Goal: Task Accomplishment & Management: Complete application form

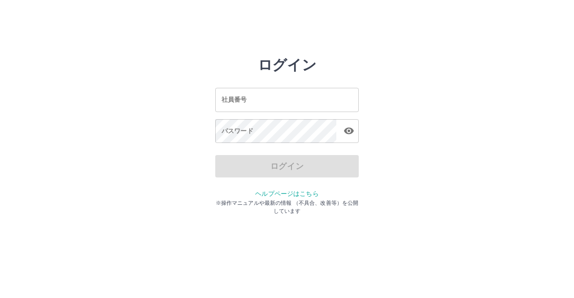
click at [327, 97] on input "社員番号" at bounding box center [286, 100] width 143 height 24
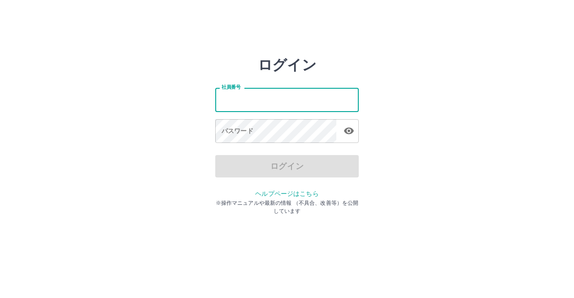
type input "*******"
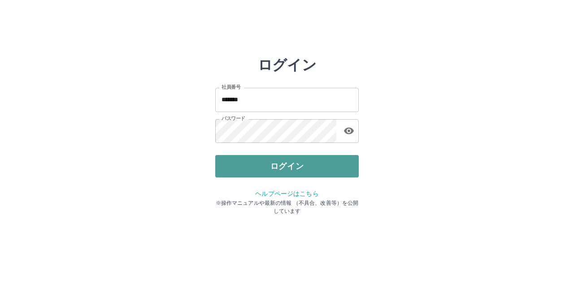
click at [280, 164] on button "ログイン" at bounding box center [286, 166] width 143 height 22
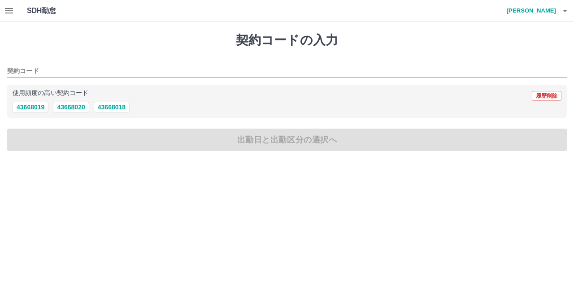
click at [9, 9] on icon "button" at bounding box center [9, 10] width 11 height 11
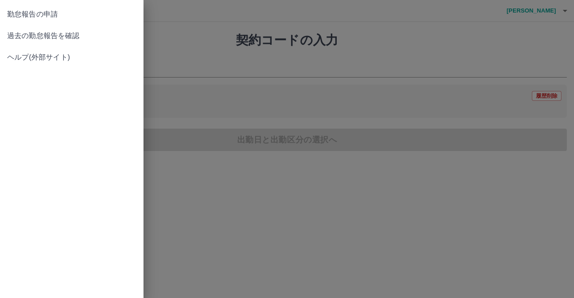
click at [30, 35] on span "過去の勤怠報告を確認" at bounding box center [71, 35] width 129 height 11
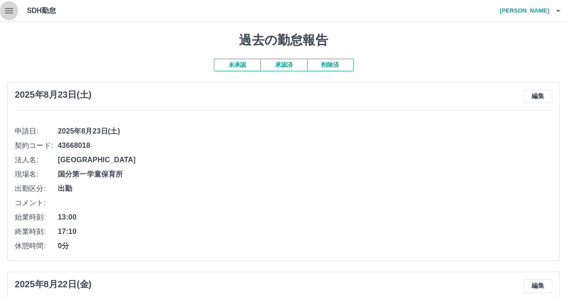
click at [12, 8] on icon "button" at bounding box center [9, 10] width 11 height 11
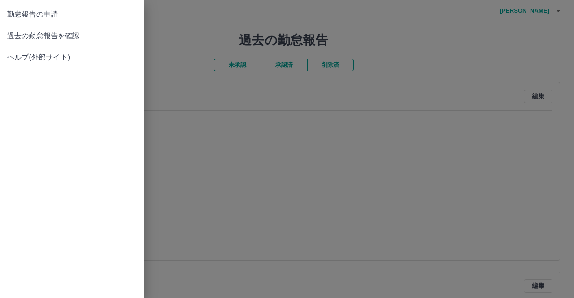
click at [18, 17] on span "勤怠報告の申請" at bounding box center [71, 14] width 129 height 11
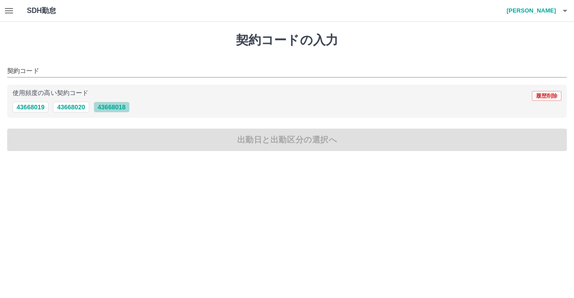
click at [106, 108] on button "43668018" at bounding box center [112, 107] width 36 height 11
type input "********"
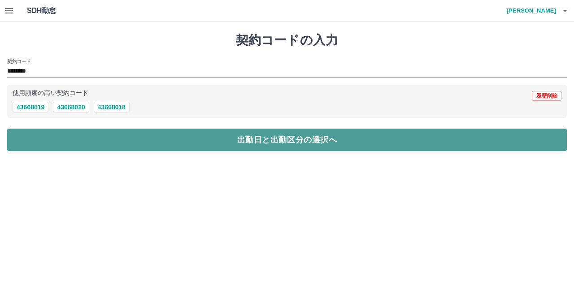
click at [272, 139] on button "出勤日と出勤区分の選択へ" at bounding box center [286, 140] width 559 height 22
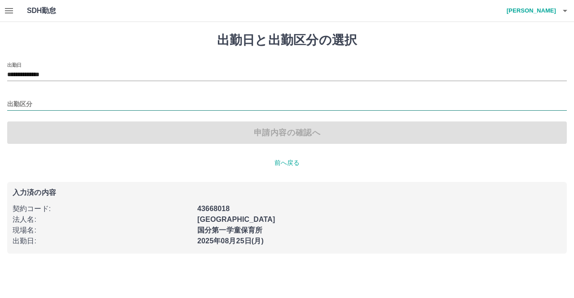
click at [62, 100] on input "出勤区分" at bounding box center [286, 104] width 559 height 11
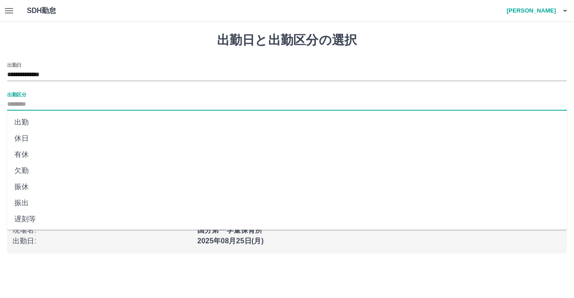
click at [56, 120] on li "出勤" at bounding box center [286, 122] width 559 height 16
type input "**"
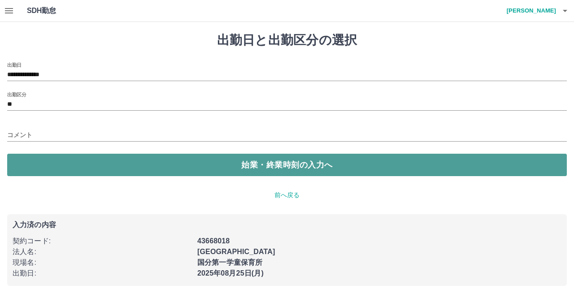
click at [257, 161] on button "始業・終業時刻の入力へ" at bounding box center [286, 165] width 559 height 22
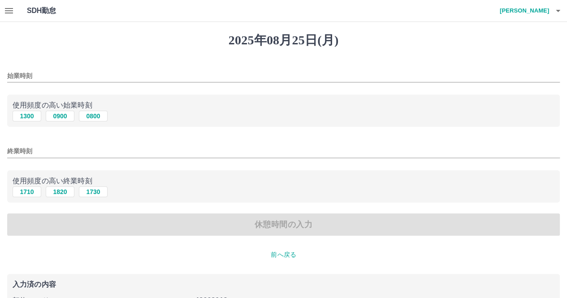
click at [53, 77] on input "始業時刻" at bounding box center [283, 75] width 553 height 13
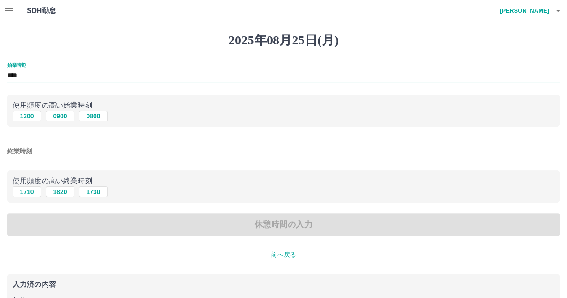
type input "****"
click at [71, 154] on input "終業時刻" at bounding box center [283, 151] width 553 height 13
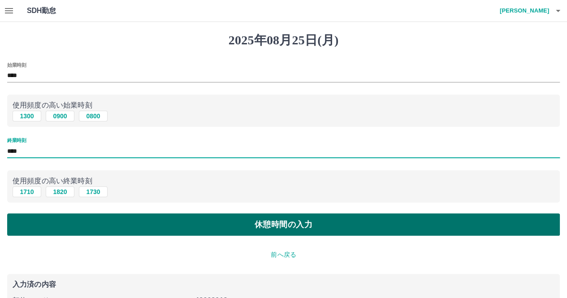
type input "****"
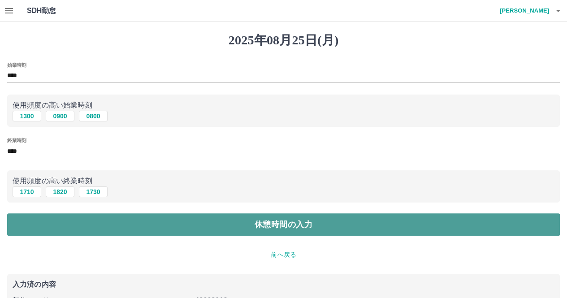
click at [292, 228] on button "休憩時間の入力" at bounding box center [283, 224] width 553 height 22
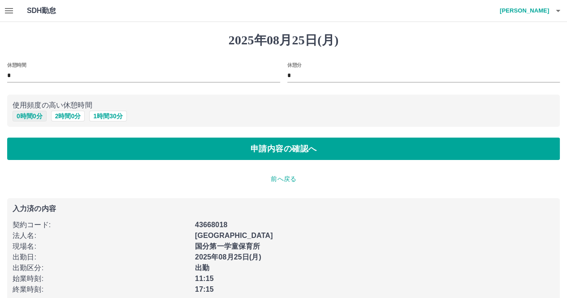
click at [43, 118] on button "0 時間 0 分" at bounding box center [30, 116] width 34 height 11
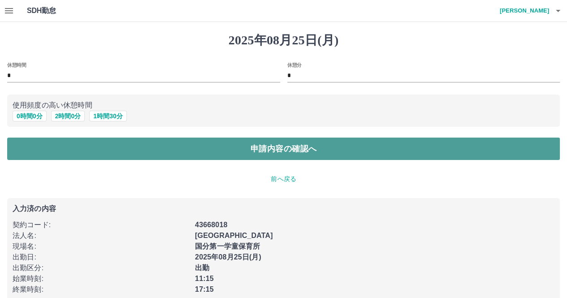
click at [291, 153] on button "申請内容の確認へ" at bounding box center [283, 149] width 553 height 22
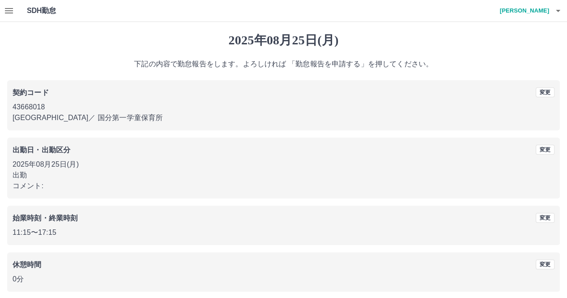
scroll to position [37, 0]
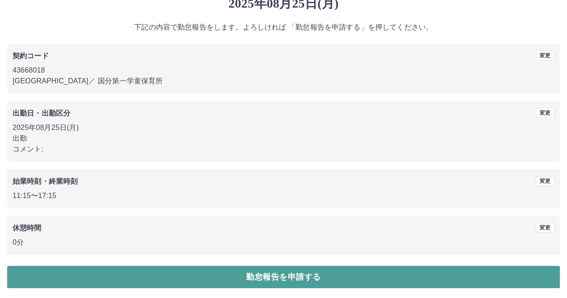
click at [290, 278] on button "勤怠報告を申請する" at bounding box center [283, 277] width 553 height 22
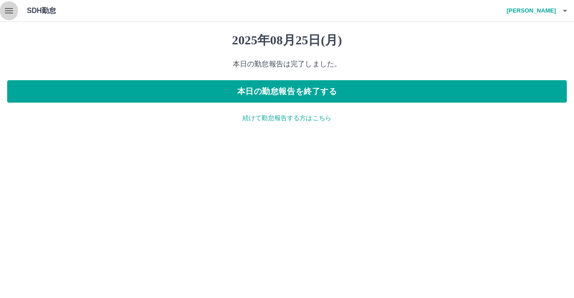
click at [10, 12] on icon "button" at bounding box center [9, 10] width 11 height 11
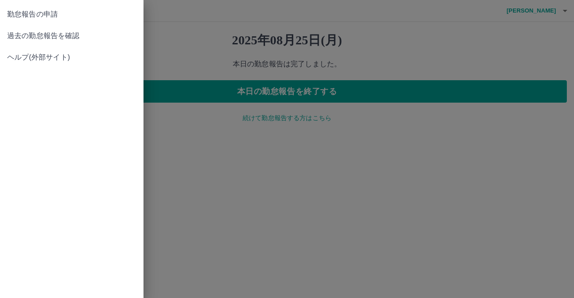
click at [59, 35] on span "過去の勤怠報告を確認" at bounding box center [71, 35] width 129 height 11
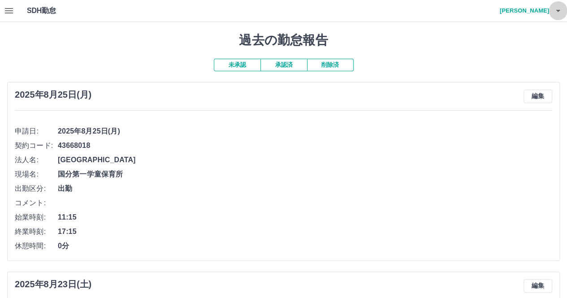
click at [558, 10] on icon "button" at bounding box center [558, 11] width 4 height 2
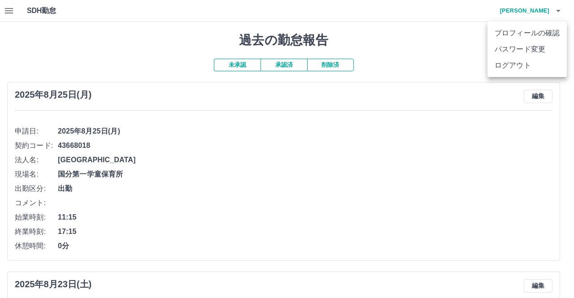
click at [509, 70] on li "ログアウト" at bounding box center [526, 65] width 79 height 16
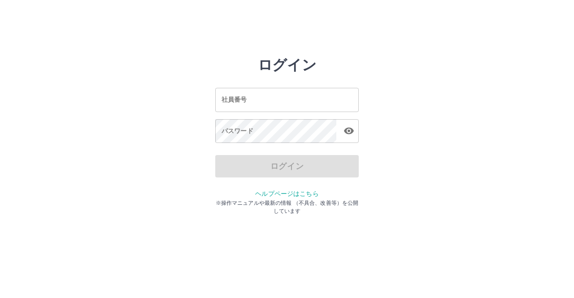
click at [282, 99] on input "社員番号" at bounding box center [286, 100] width 143 height 24
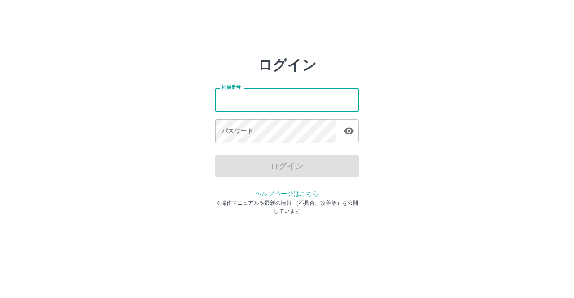
type input "*******"
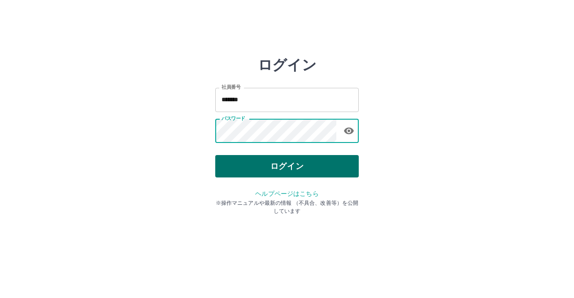
click at [293, 160] on button "ログイン" at bounding box center [286, 166] width 143 height 22
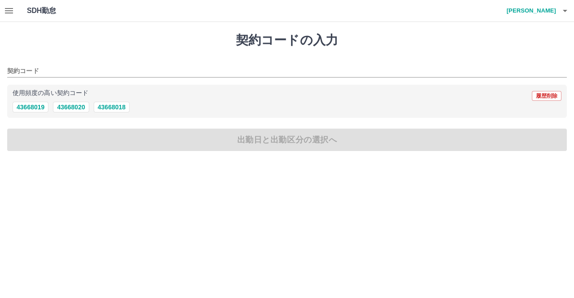
click at [10, 11] on icon "button" at bounding box center [9, 10] width 8 height 5
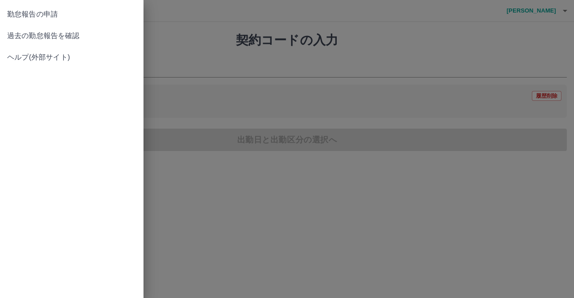
click at [43, 37] on span "過去の勤怠報告を確認" at bounding box center [71, 35] width 129 height 11
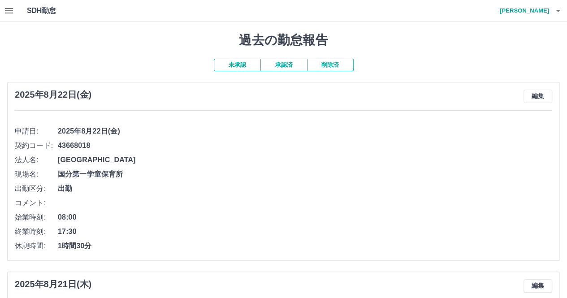
click at [557, 9] on icon "button" at bounding box center [558, 10] width 11 height 11
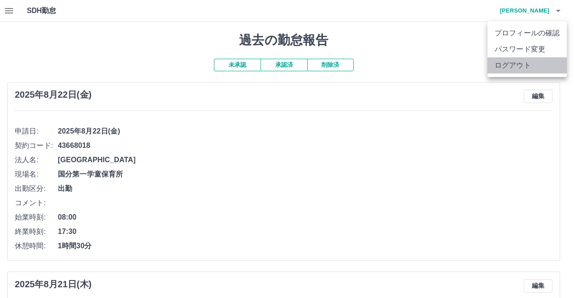
click at [507, 68] on li "ログアウト" at bounding box center [526, 65] width 79 height 16
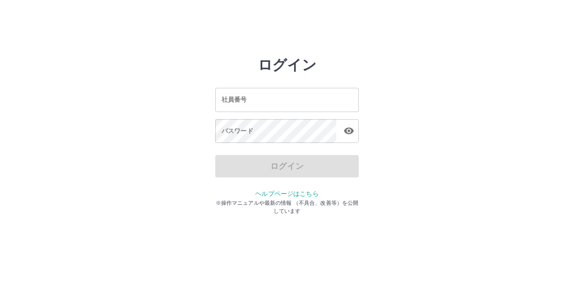
click at [267, 103] on input "社員番号" at bounding box center [286, 100] width 143 height 24
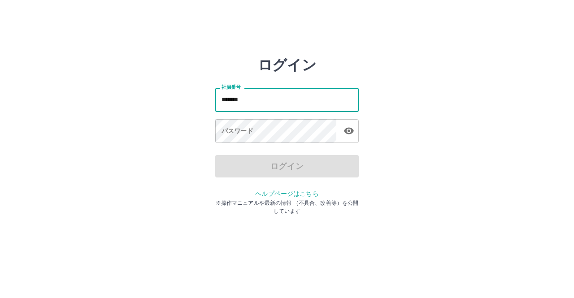
type input "*******"
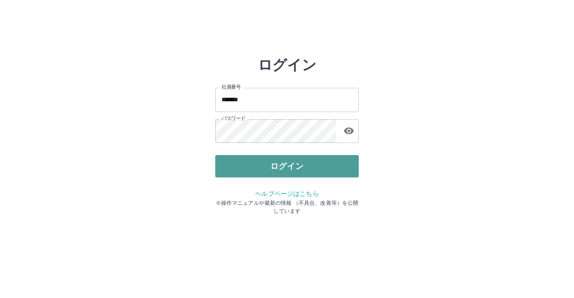
click at [311, 164] on button "ログイン" at bounding box center [286, 166] width 143 height 22
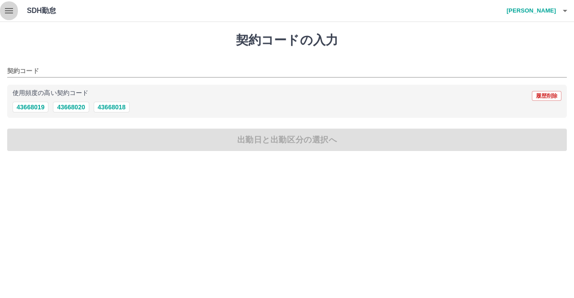
click at [11, 10] on icon "button" at bounding box center [9, 10] width 11 height 11
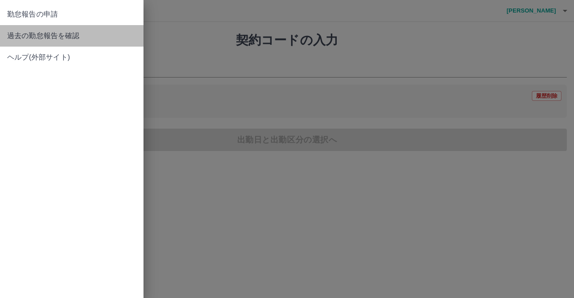
click at [56, 31] on span "過去の勤怠報告を確認" at bounding box center [71, 35] width 129 height 11
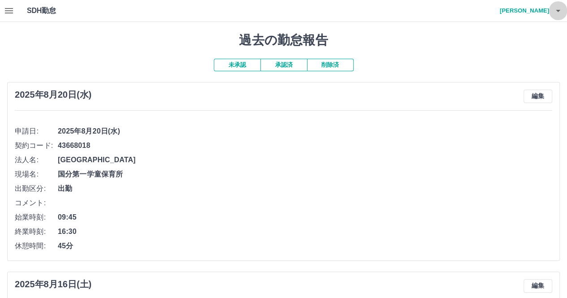
click at [554, 7] on icon "button" at bounding box center [558, 10] width 11 height 11
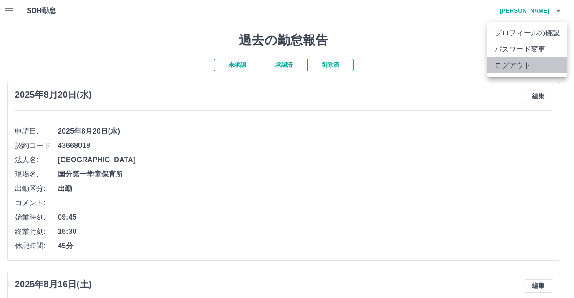
click at [523, 66] on li "ログアウト" at bounding box center [526, 65] width 79 height 16
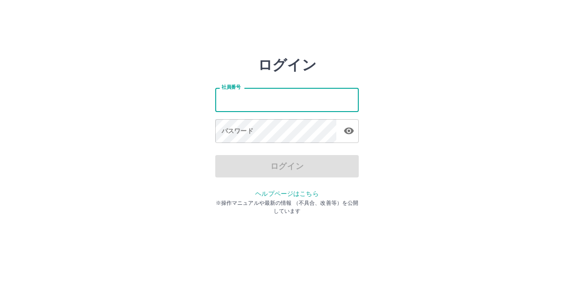
click at [302, 104] on input "社員番号" at bounding box center [286, 100] width 143 height 24
type input "*******"
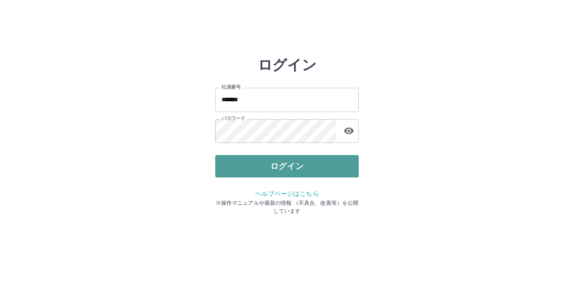
click at [298, 170] on button "ログイン" at bounding box center [286, 166] width 143 height 22
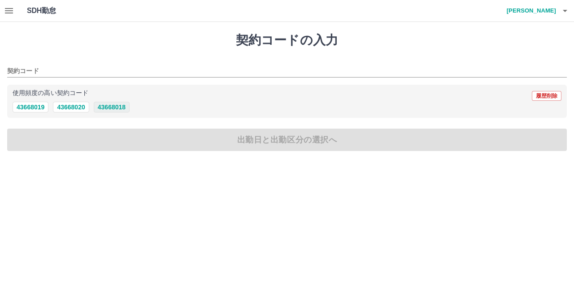
click at [101, 107] on button "43668018" at bounding box center [112, 107] width 36 height 11
type input "********"
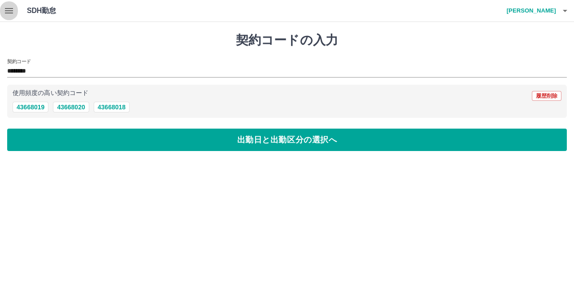
click at [9, 12] on icon "button" at bounding box center [9, 10] width 11 height 11
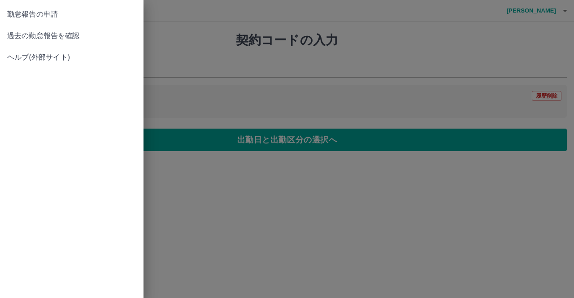
click at [26, 36] on span "過去の勤怠報告を確認" at bounding box center [71, 35] width 129 height 11
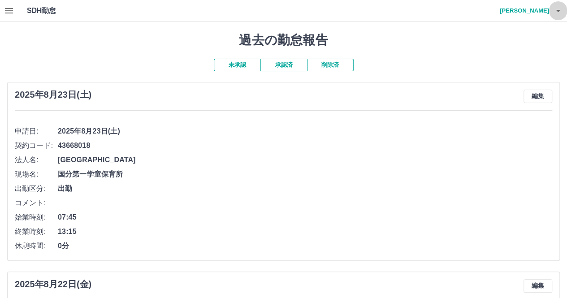
click at [553, 13] on icon "button" at bounding box center [558, 10] width 11 height 11
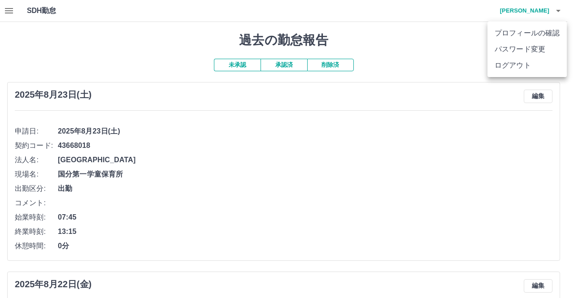
click at [504, 64] on li "ログアウト" at bounding box center [526, 65] width 79 height 16
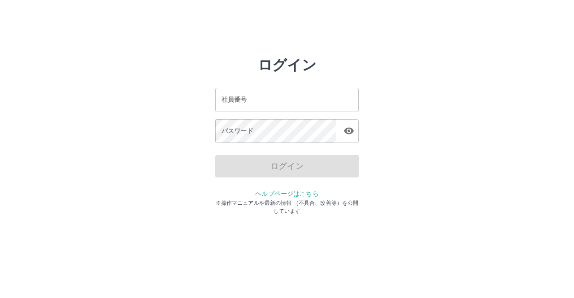
click at [300, 102] on input "社員番号" at bounding box center [286, 100] width 143 height 24
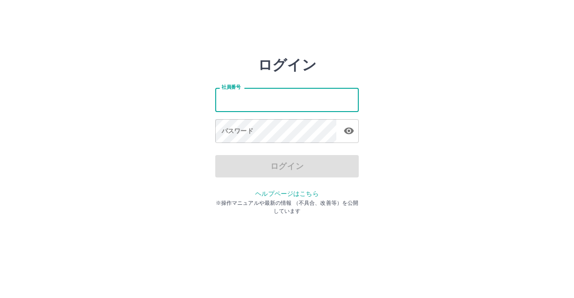
type input "*******"
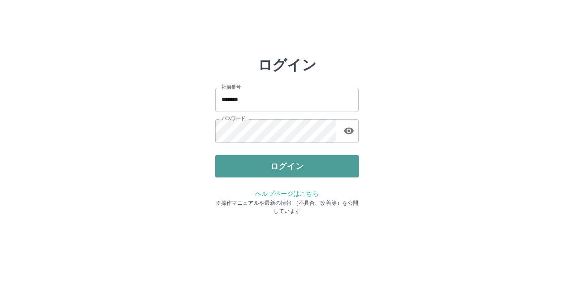
click at [265, 172] on button "ログイン" at bounding box center [286, 166] width 143 height 22
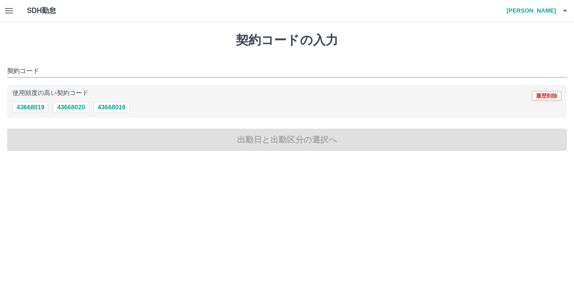
click at [4, 10] on icon "button" at bounding box center [9, 10] width 11 height 11
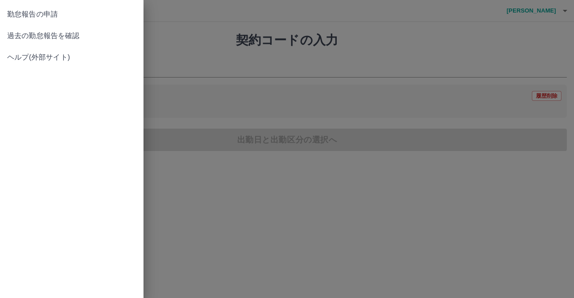
click at [19, 33] on span "過去の勤怠報告を確認" at bounding box center [71, 35] width 129 height 11
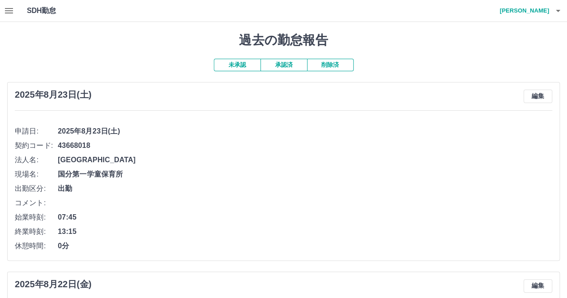
click at [7, 13] on icon "button" at bounding box center [9, 10] width 8 height 5
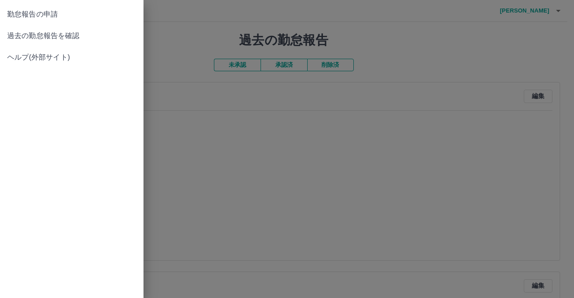
click at [26, 18] on span "勤怠報告の申請" at bounding box center [71, 14] width 129 height 11
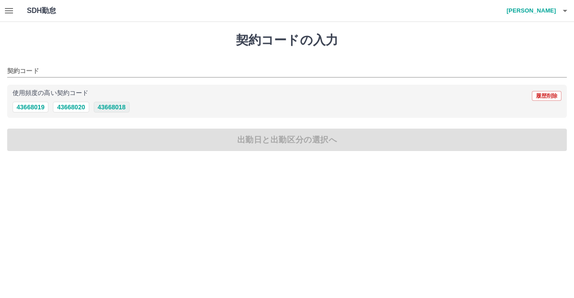
click at [118, 107] on button "43668018" at bounding box center [112, 107] width 36 height 11
type input "********"
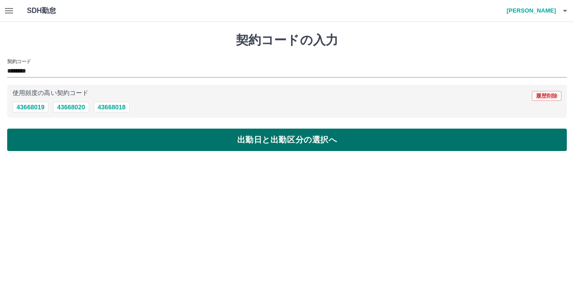
click at [212, 145] on button "出勤日と出勤区分の選択へ" at bounding box center [286, 140] width 559 height 22
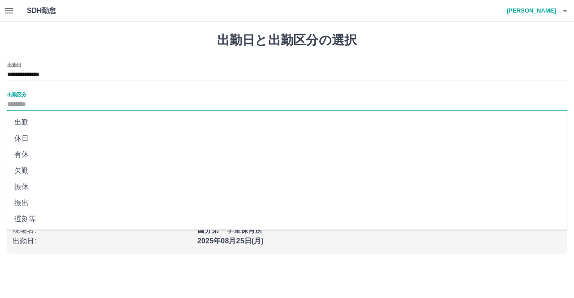
click at [34, 100] on input "出勤区分" at bounding box center [286, 104] width 559 height 11
click at [31, 123] on li "出勤" at bounding box center [286, 122] width 559 height 16
type input "**"
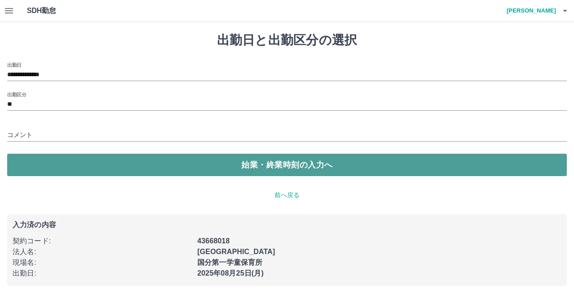
click at [61, 164] on button "始業・終業時刻の入力へ" at bounding box center [286, 165] width 559 height 22
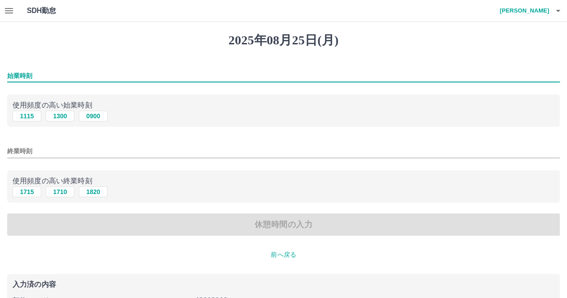
click at [74, 69] on input "始業時刻" at bounding box center [283, 75] width 553 height 13
type input "****"
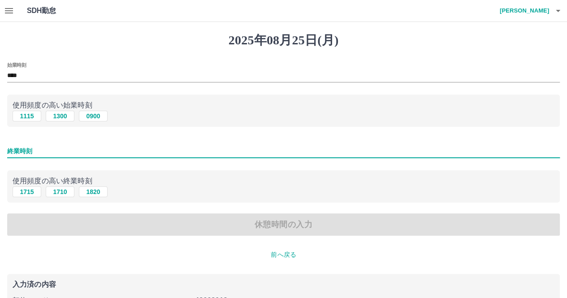
click at [61, 149] on input "終業時刻" at bounding box center [283, 151] width 553 height 13
type input "****"
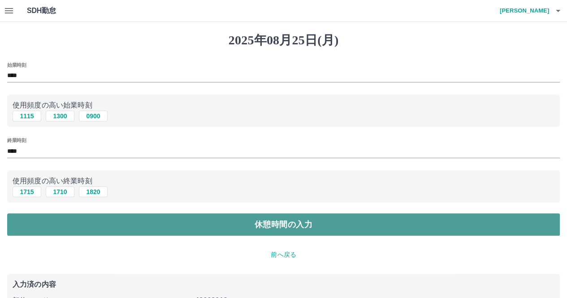
click at [124, 227] on button "休憩時間の入力" at bounding box center [283, 224] width 553 height 22
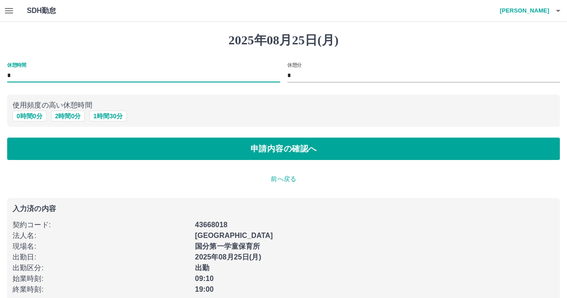
click at [66, 69] on input "*" at bounding box center [143, 75] width 273 height 13
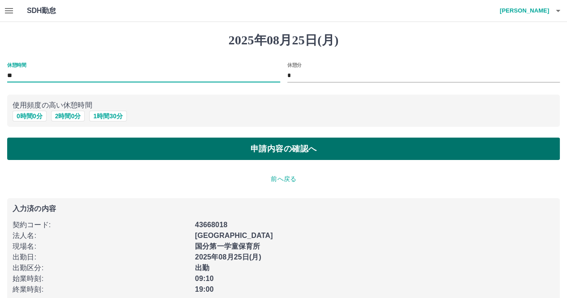
click at [121, 152] on button "申請内容の確認へ" at bounding box center [283, 149] width 553 height 22
type input "*"
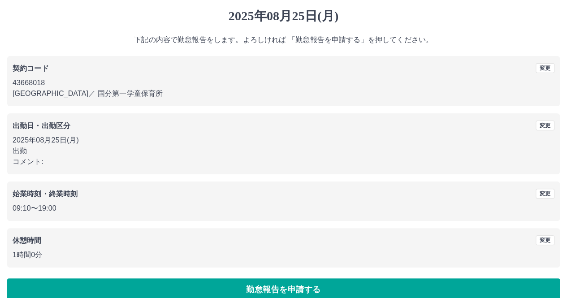
scroll to position [37, 0]
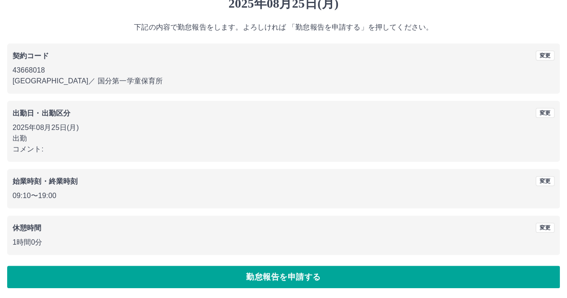
click at [158, 280] on button "勤怠報告を申請する" at bounding box center [283, 277] width 553 height 22
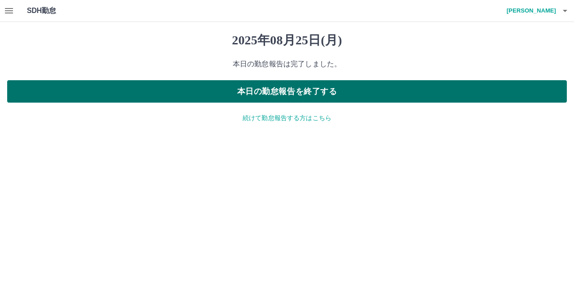
click at [337, 91] on button "本日の勤怠報告を終了する" at bounding box center [286, 91] width 559 height 22
